Goal: Task Accomplishment & Management: Use online tool/utility

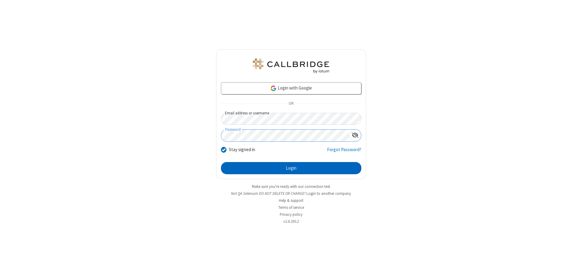
click at [291, 168] on button "Login" at bounding box center [291, 168] width 140 height 12
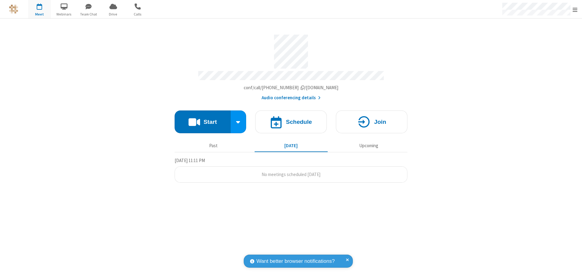
click at [575, 9] on span "Open menu" at bounding box center [574, 10] width 5 height 6
click at [39, 9] on span "button" at bounding box center [39, 6] width 23 height 10
click at [291, 119] on h4 "Schedule" at bounding box center [299, 122] width 26 height 6
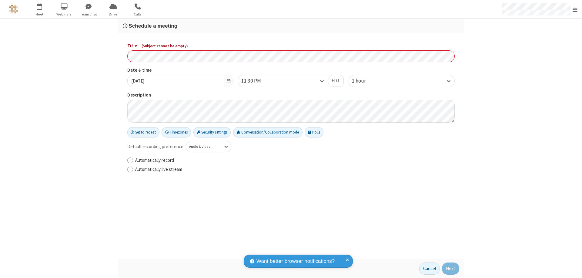
click at [291, 26] on h3 "Schedule a meeting" at bounding box center [291, 26] width 336 height 6
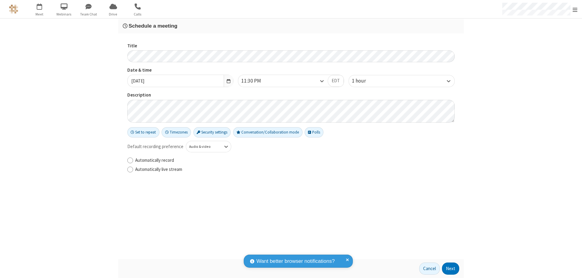
click at [451, 268] on button "Next" at bounding box center [450, 268] width 17 height 12
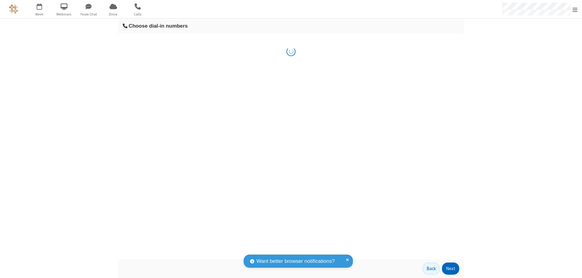
click at [451, 268] on button "Next" at bounding box center [450, 268] width 17 height 12
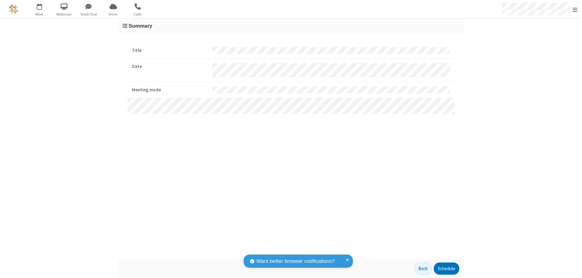
click at [446, 268] on button "Schedule" at bounding box center [446, 268] width 25 height 12
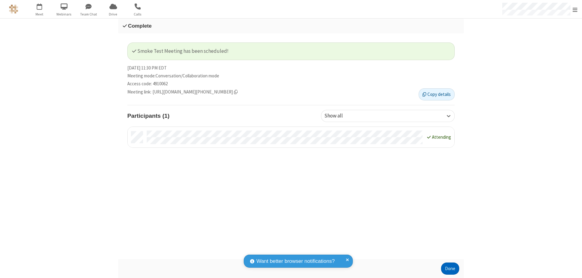
click at [450, 268] on button "Done" at bounding box center [450, 268] width 18 height 12
